Goal: Task Accomplishment & Management: Manage account settings

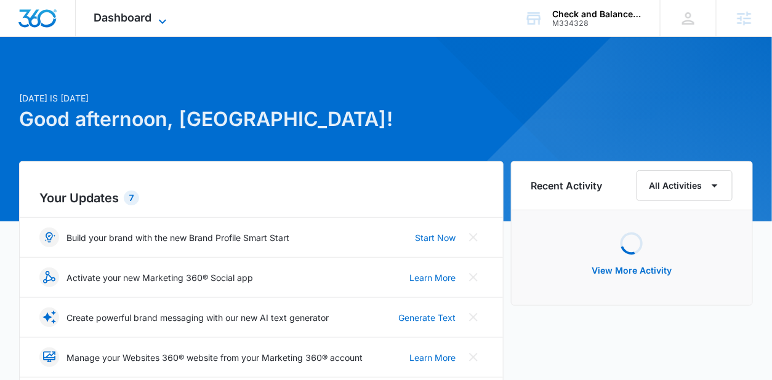
click at [162, 16] on icon at bounding box center [162, 21] width 15 height 15
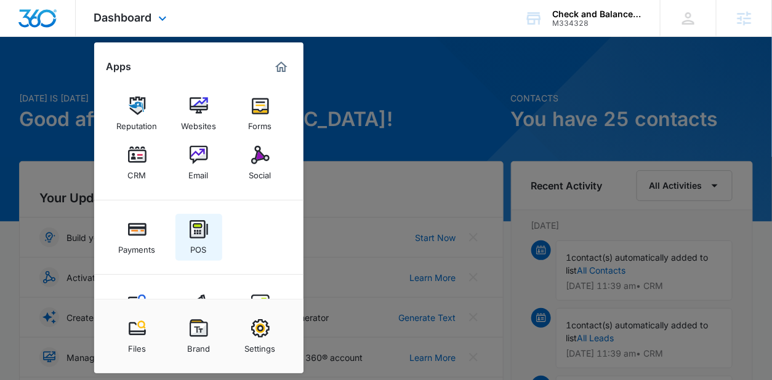
scroll to position [50, 0]
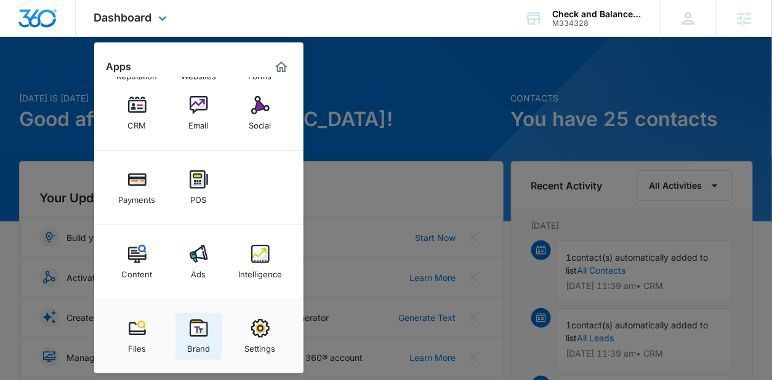
click at [212, 342] on link "Brand" at bounding box center [198, 336] width 47 height 47
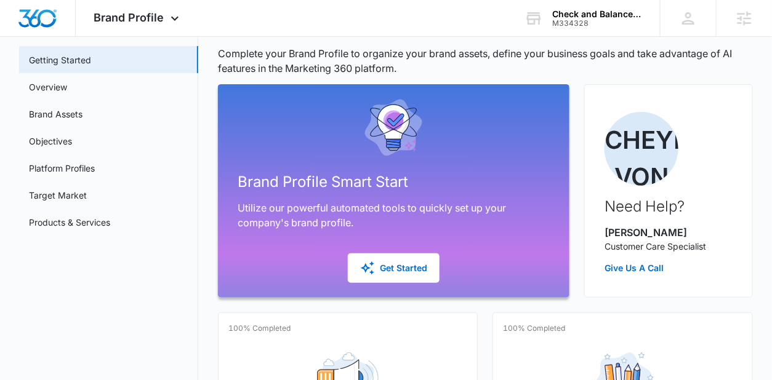
scroll to position [49, 0]
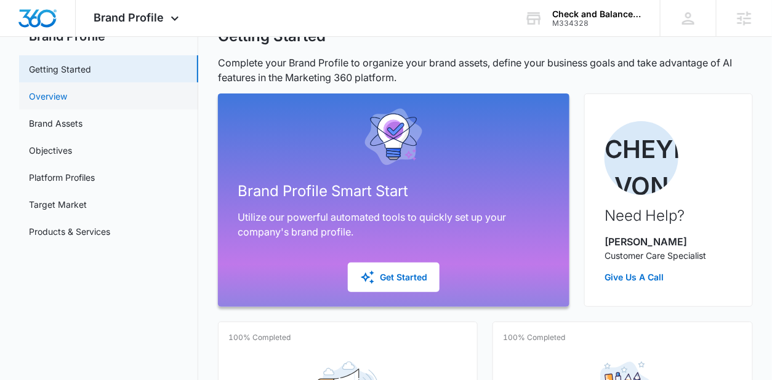
click at [67, 96] on link "Overview" at bounding box center [48, 96] width 38 height 13
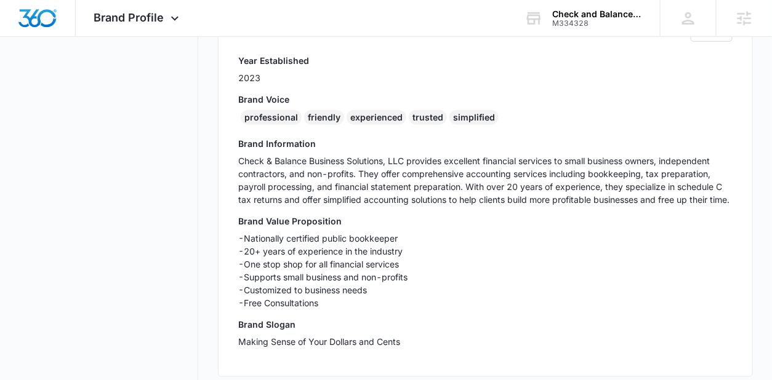
scroll to position [272, 0]
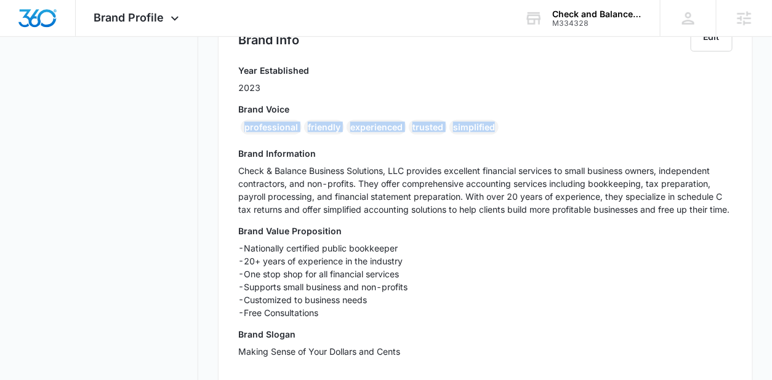
drag, startPoint x: 489, startPoint y: 123, endPoint x: 244, endPoint y: 124, distance: 245.6
click at [244, 124] on div "professional friendly experienced trusted simplified" at bounding box center [485, 130] width 494 height 20
copy div "professional friendly experienced trusted simplified"
